Goal: Find specific page/section: Find specific page/section

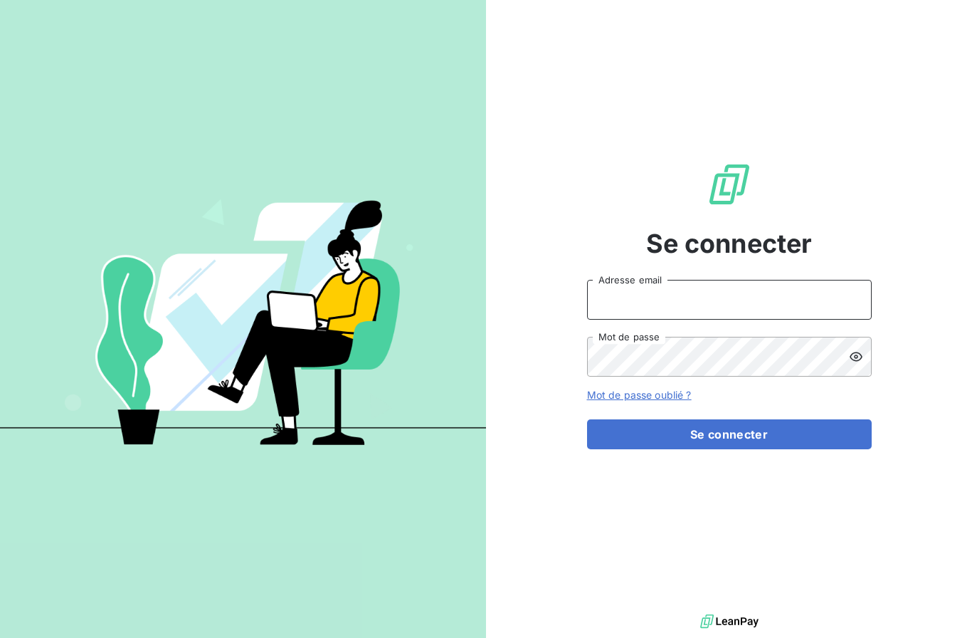
click at [786, 319] on input "Adresse email" at bounding box center [729, 300] width 285 height 40
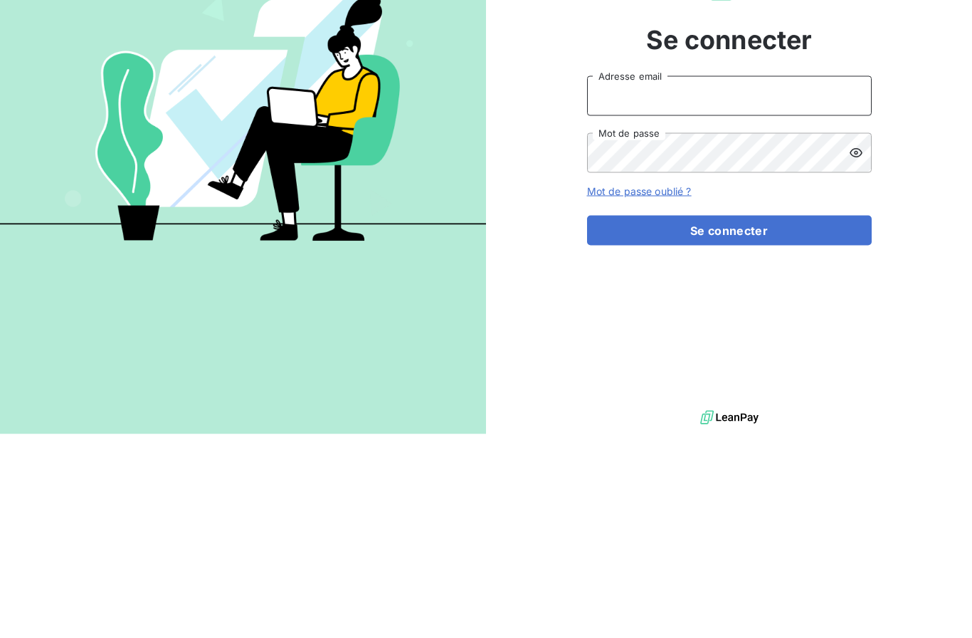
scroll to position [91, 0]
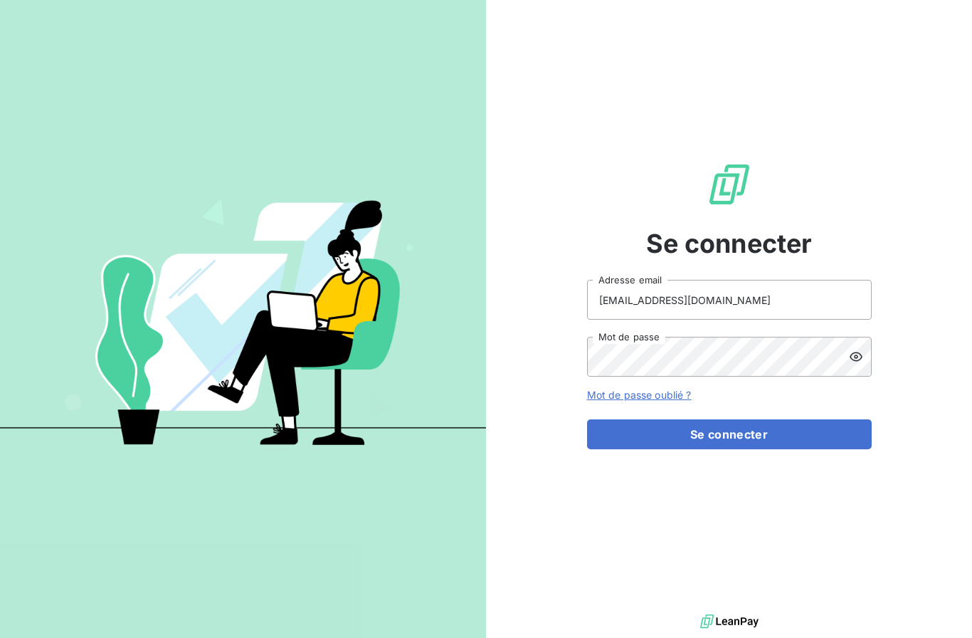
type input "yohann.habib@protech-3cr.com"
click at [823, 419] on button "Se connecter" at bounding box center [729, 434] width 285 height 30
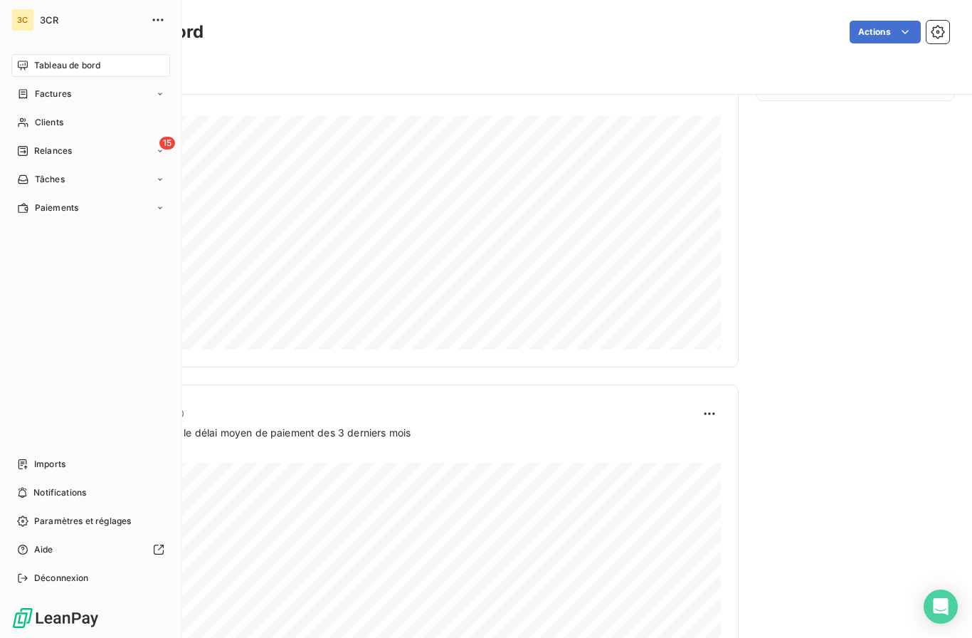
scroll to position [658, 0]
click at [44, 205] on span "Paiements" at bounding box center [56, 207] width 43 height 13
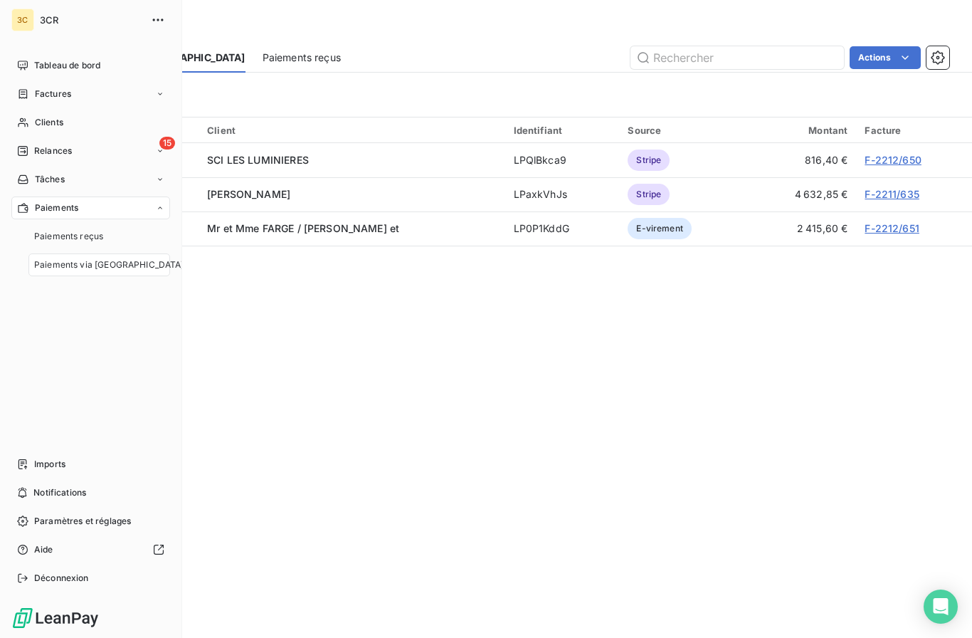
click at [48, 236] on span "Paiements reçus" at bounding box center [68, 236] width 69 height 13
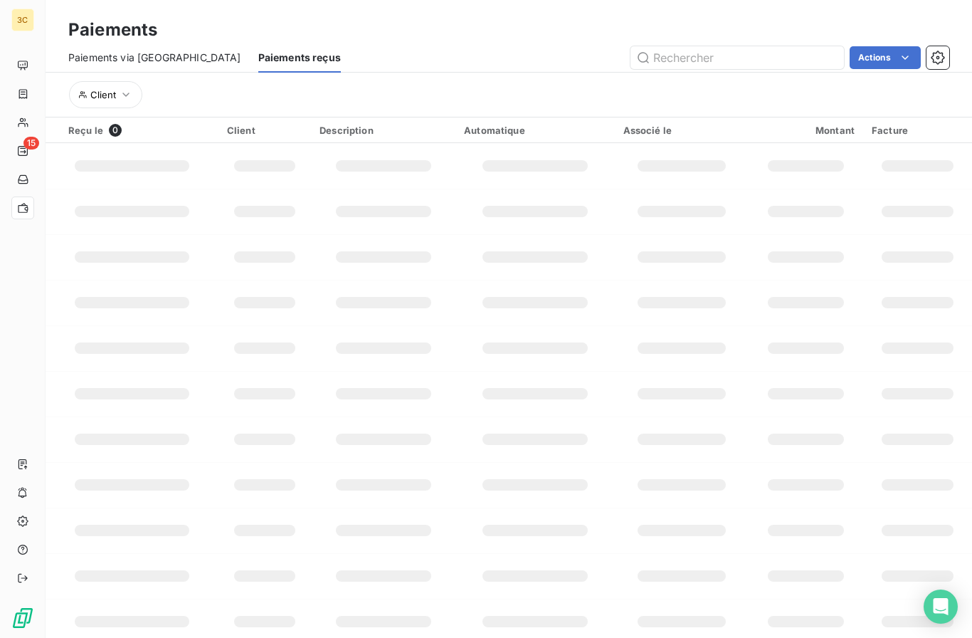
click at [240, 23] on div "Paiements" at bounding box center [509, 30] width 926 height 26
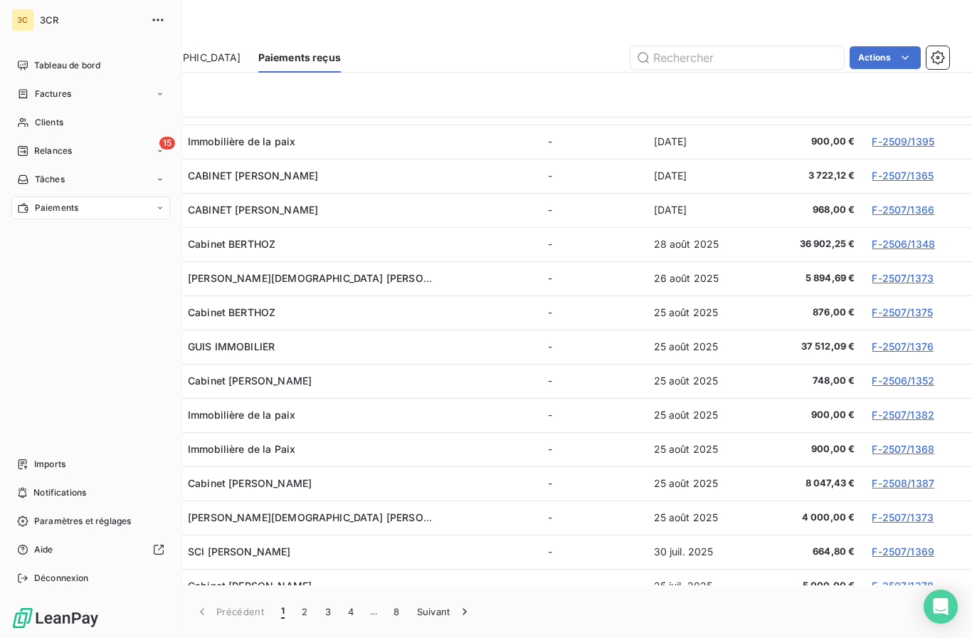
click at [51, 63] on span "Tableau de bord" at bounding box center [67, 65] width 66 height 13
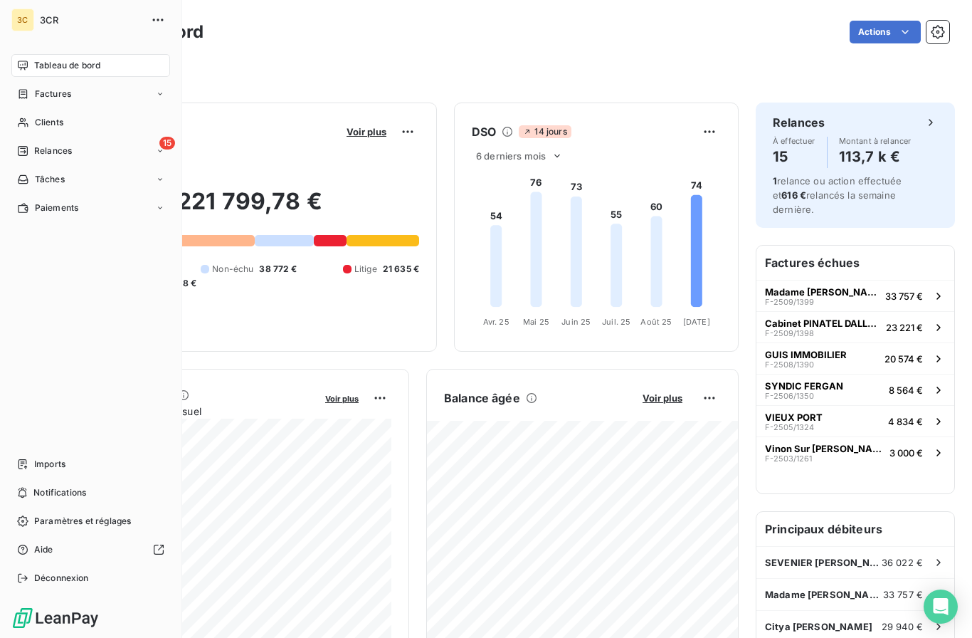
click at [245, 72] on div "Filtrer" at bounding box center [508, 71] width 881 height 27
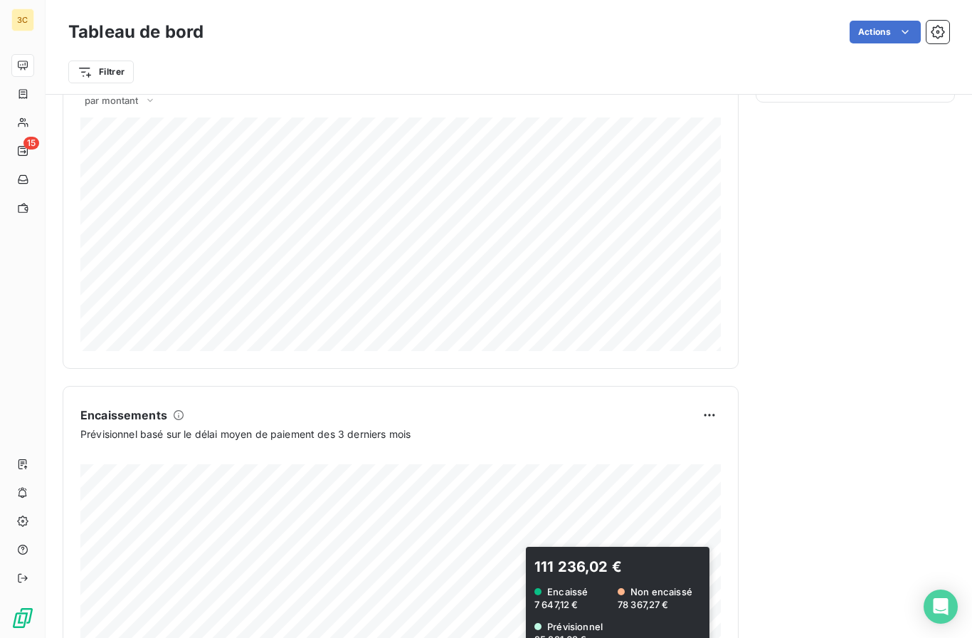
scroll to position [16, 0]
click at [775, 352] on div "Relances À effectuer 15 Montant à relancer 113,7 k € 1 relance ou action effect…" at bounding box center [855, 75] width 199 height 1261
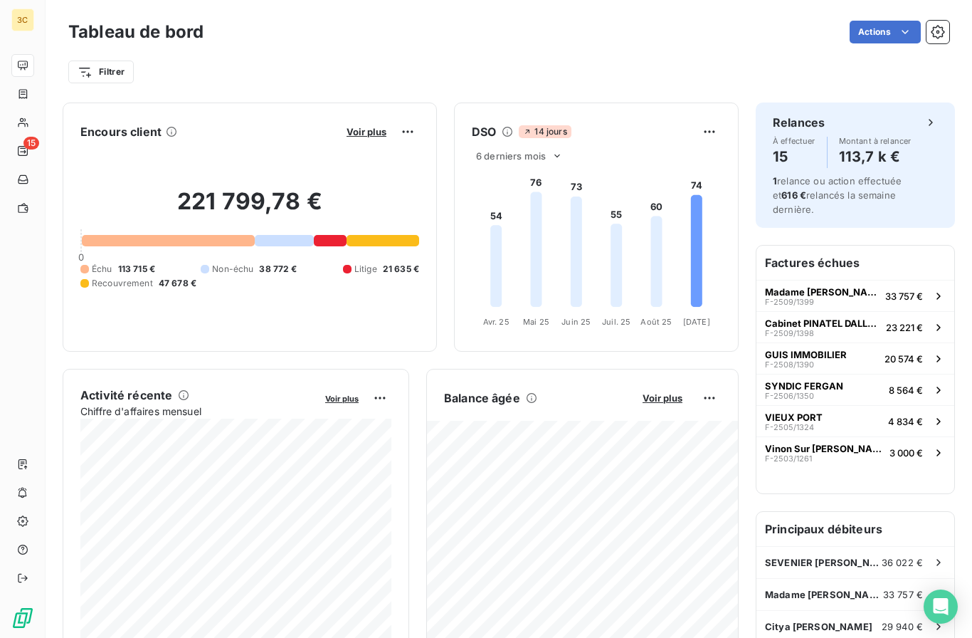
scroll to position [0, 0]
